Goal: Task Accomplishment & Management: Manage account settings

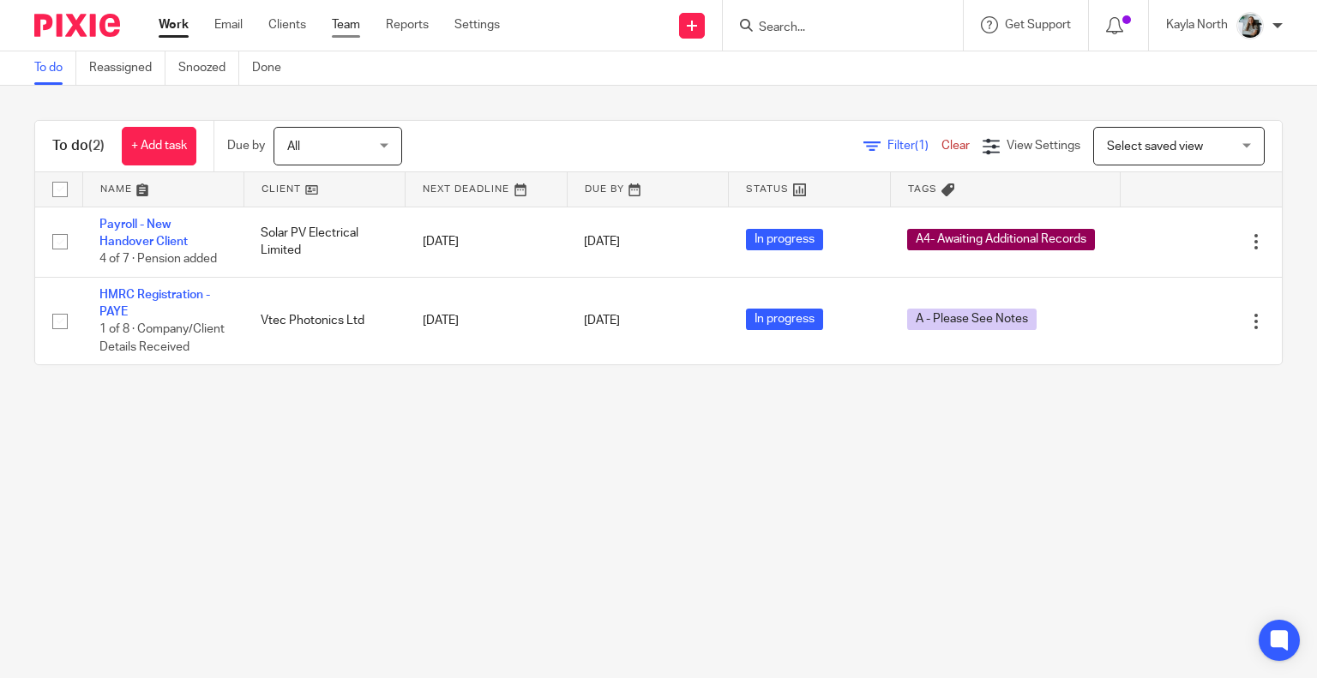
click at [337, 24] on link "Team" at bounding box center [346, 24] width 28 height 17
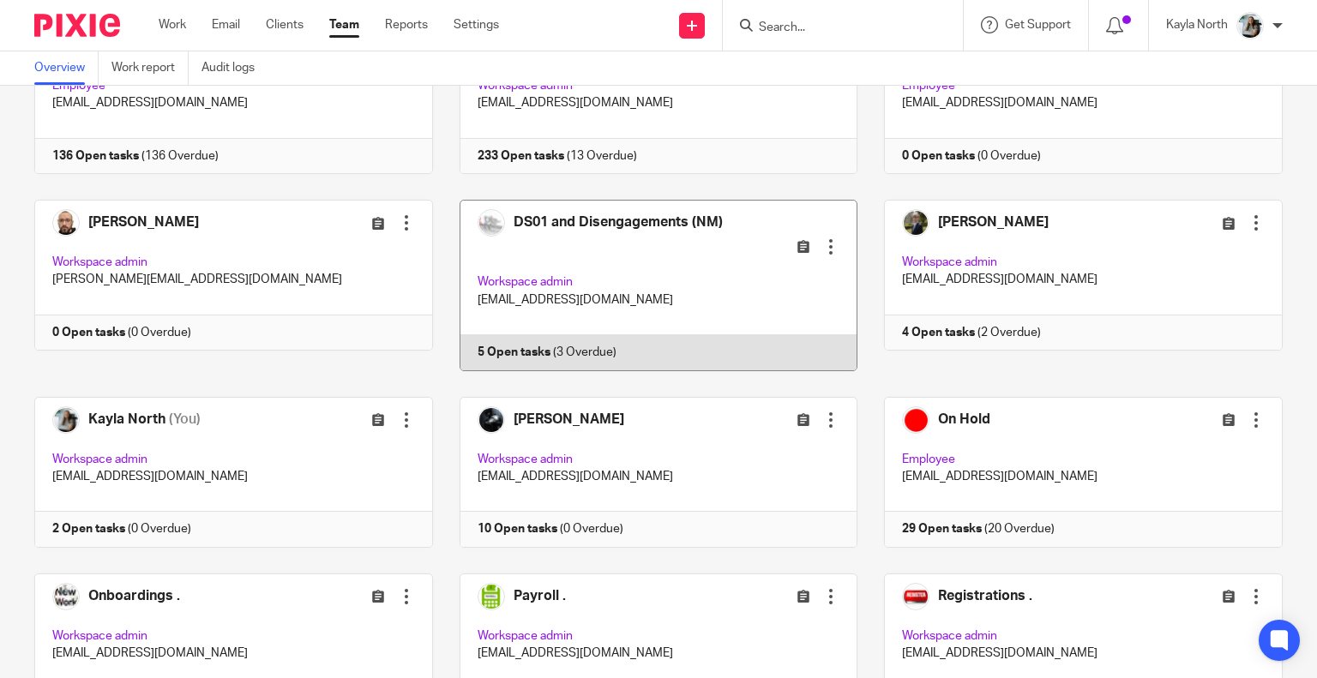
scroll to position [969, 0]
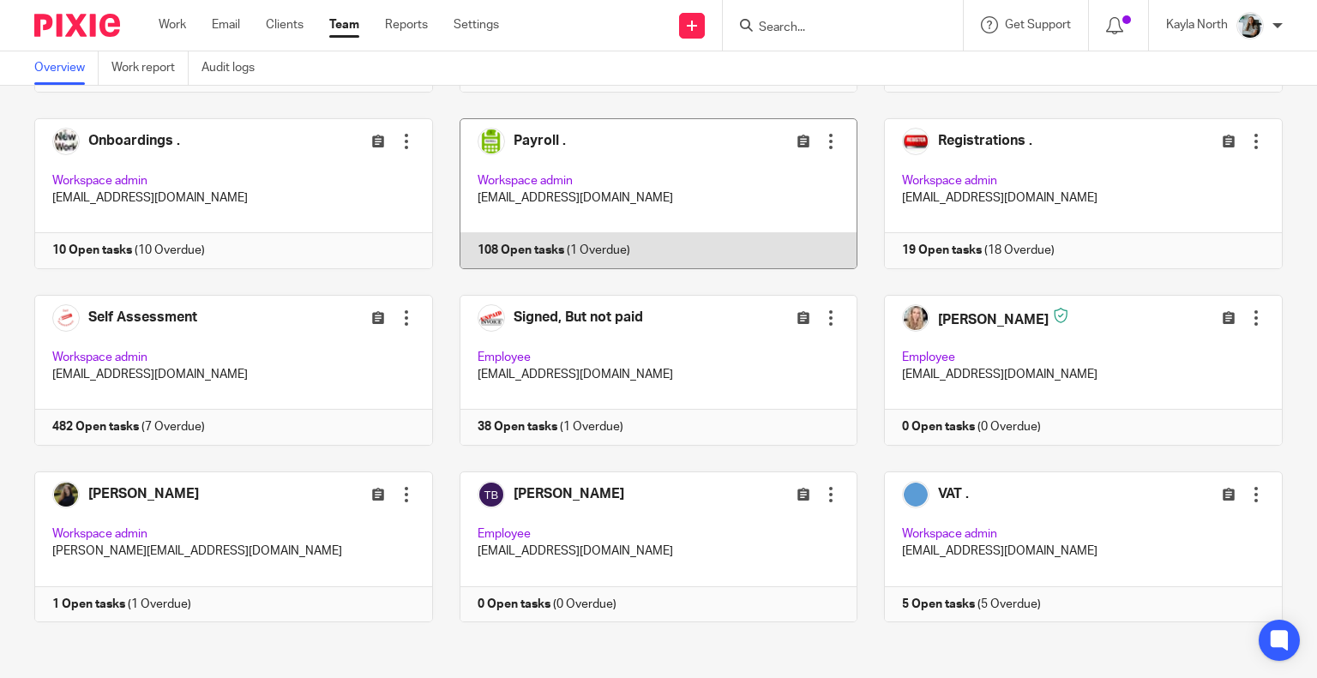
click at [594, 179] on link at bounding box center [645, 193] width 425 height 151
